Goal: Find specific page/section: Find specific page/section

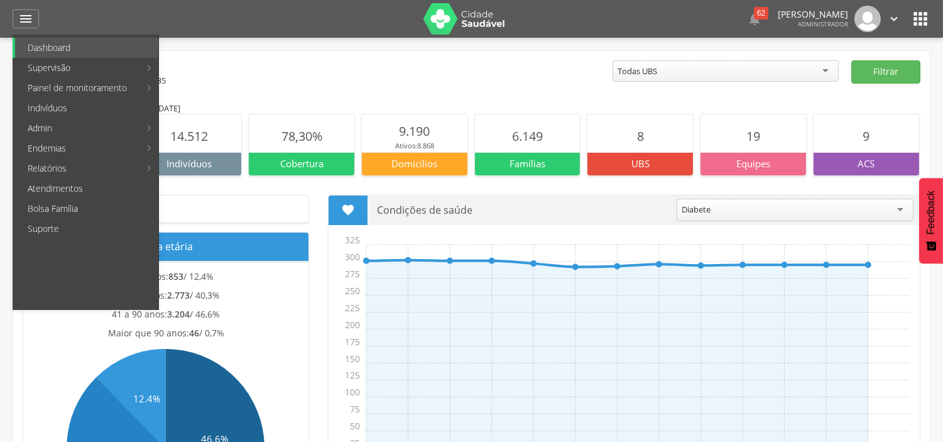
click at [346, 46] on link "Ruas" at bounding box center [374, 48] width 141 height 20
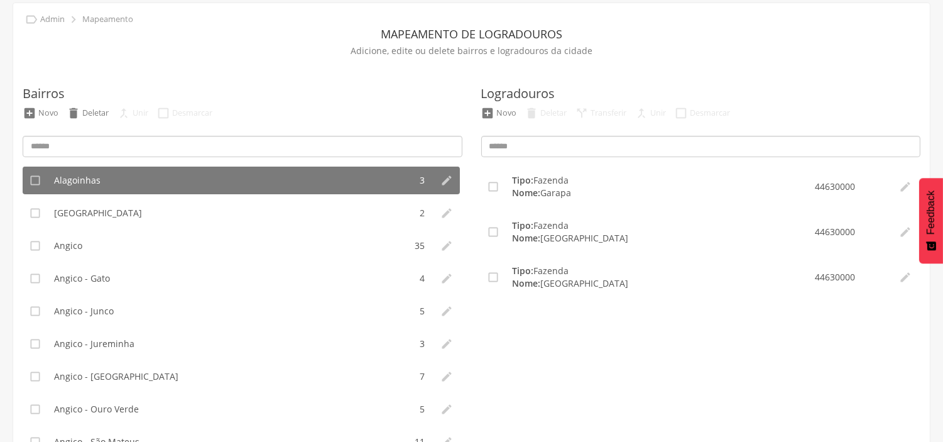
scroll to position [106, 0]
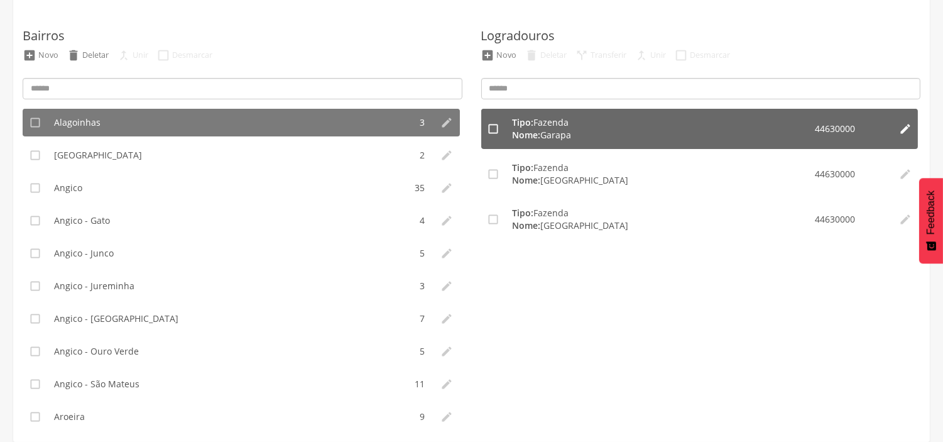
click at [903, 127] on icon "" at bounding box center [905, 129] width 13 height 13
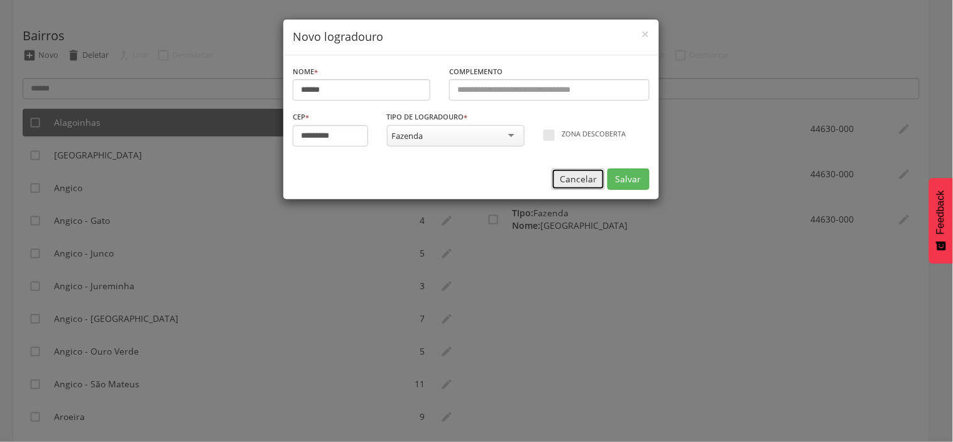
click at [573, 175] on button "Cancelar" at bounding box center [578, 178] width 53 height 21
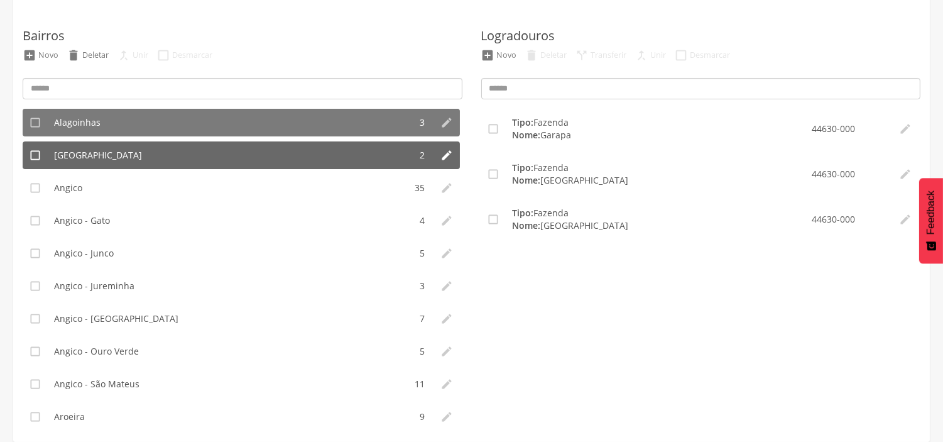
click at [101, 158] on span "[GEOGRAPHIC_DATA]" at bounding box center [98, 155] width 88 height 13
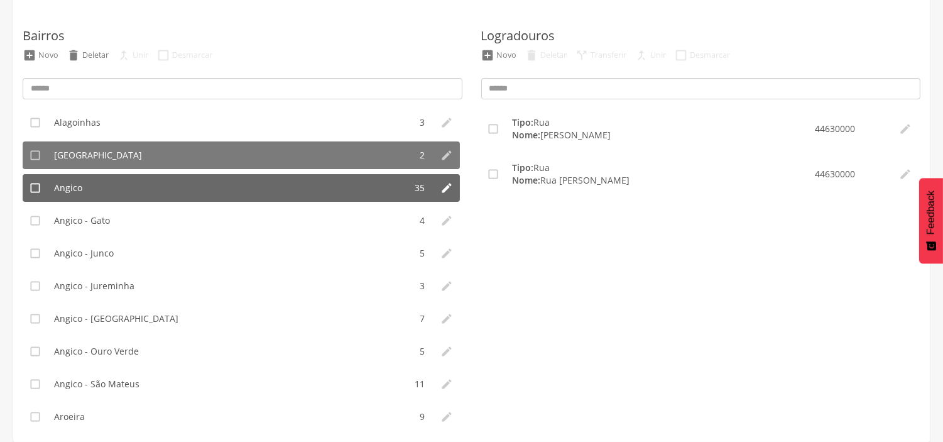
click at [68, 187] on span "Angico" at bounding box center [68, 188] width 28 height 13
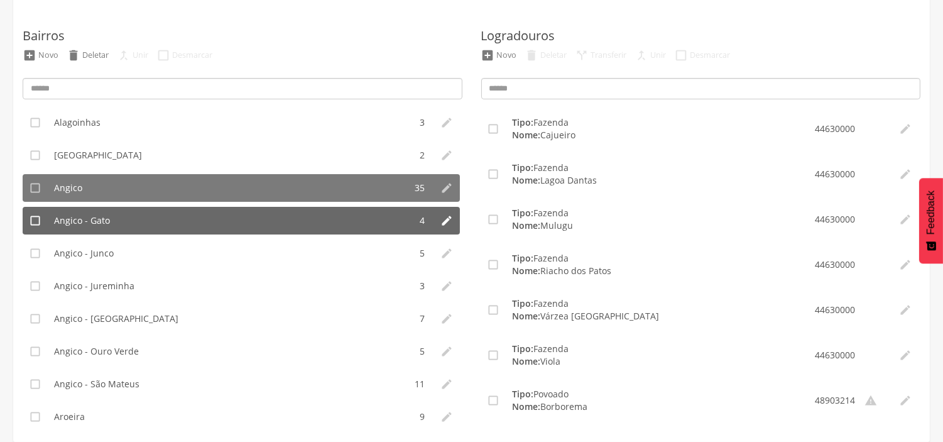
click at [66, 221] on span "Angico - Gato" at bounding box center [82, 220] width 56 height 13
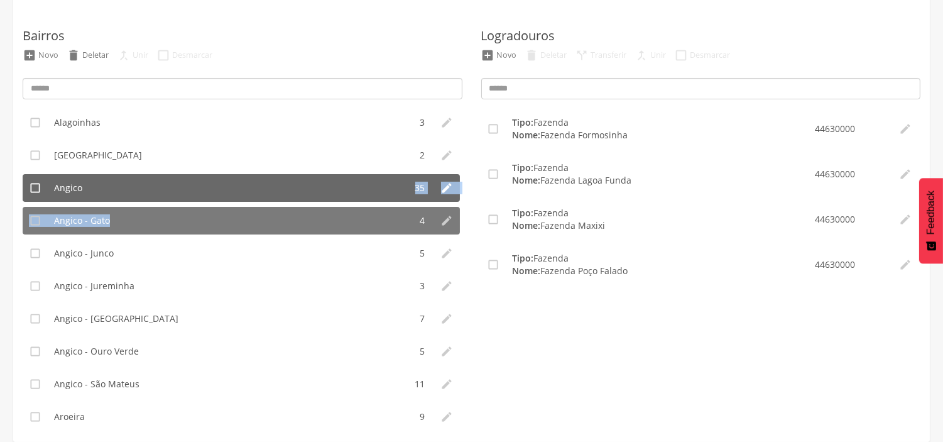
drag, startPoint x: 166, startPoint y: 227, endPoint x: 204, endPoint y: 187, distance: 55.6
click at [151, 180] on ul " Alagoinhas 3   Alto da Boa Vista 2   Angico 35   Angico - Gato 4   An…" at bounding box center [243, 266] width 440 height 314
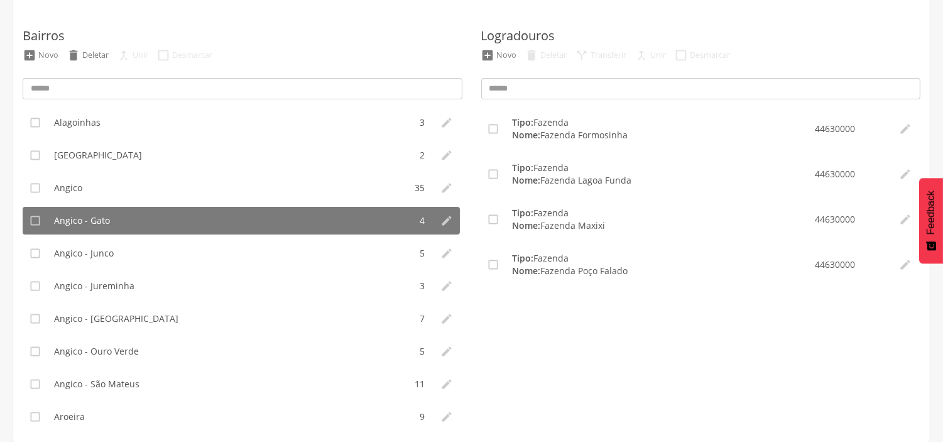
click at [645, 26] on div "Logradouros  Novo  Deletar  Transferir  Unir  Desmarcar  Tipo: Fazenda No…" at bounding box center [701, 212] width 440 height 421
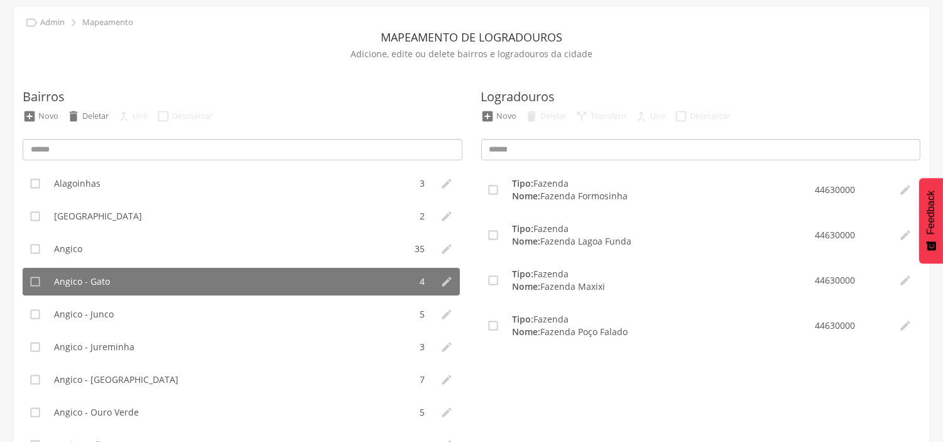
scroll to position [0, 0]
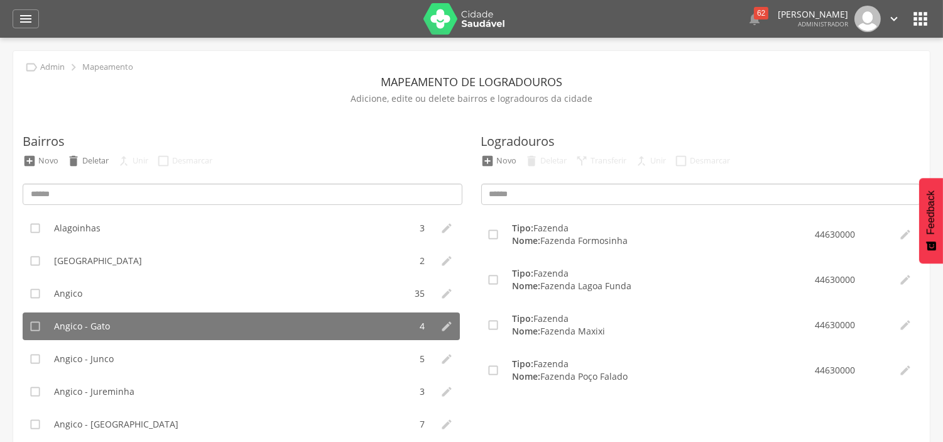
drag, startPoint x: 920, startPoint y: 24, endPoint x: 548, endPoint y: 9, distance: 372.3
click at [547, 9] on div " 62  Lorem ipsum dolor sit amet, sed do eiusmod tempor incididunt ut labore e…" at bounding box center [720, 19] width 363 height 26
drag, startPoint x: 918, startPoint y: 19, endPoint x: 626, endPoint y: 19, distance: 292.2
click at [626, 19] on div " 62  Lorem ipsum dolor sit amet, sed do eiusmod tempor incididunt ut labore e…" at bounding box center [720, 19] width 363 height 26
click at [29, 16] on icon "" at bounding box center [25, 18] width 15 height 15
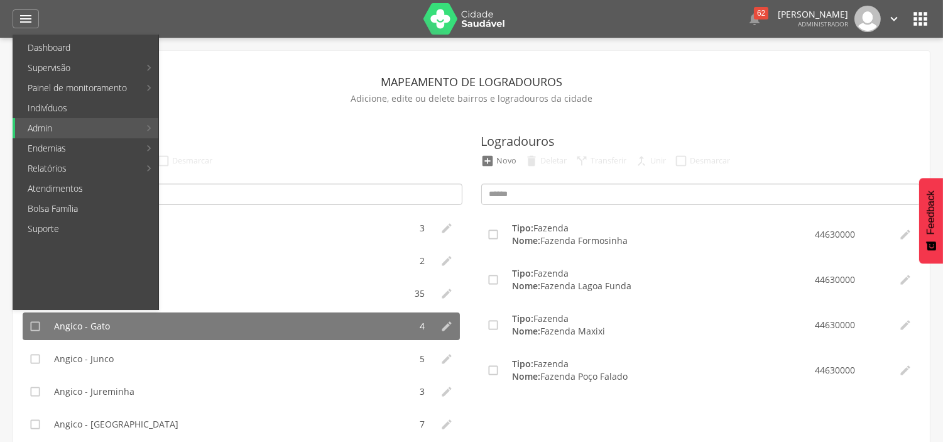
click at [916, 16] on icon "" at bounding box center [921, 19] width 20 height 20
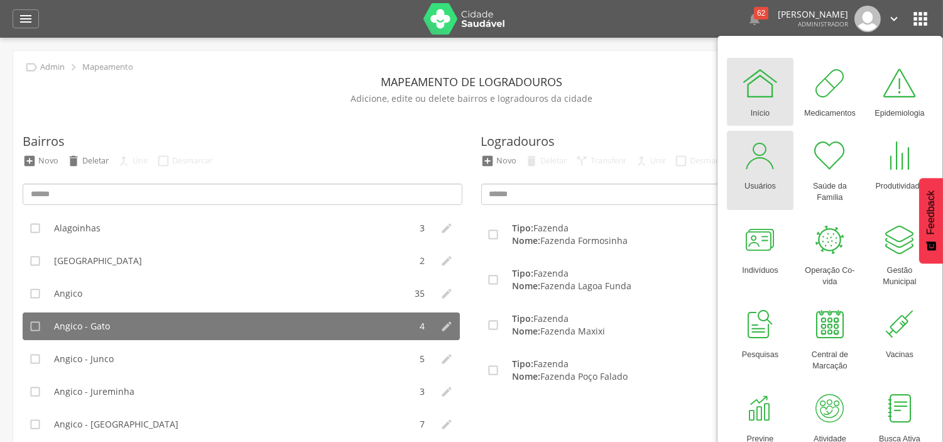
click at [762, 180] on div "Usuários" at bounding box center [760, 184] width 31 height 18
